Goal: Entertainment & Leisure: Browse casually

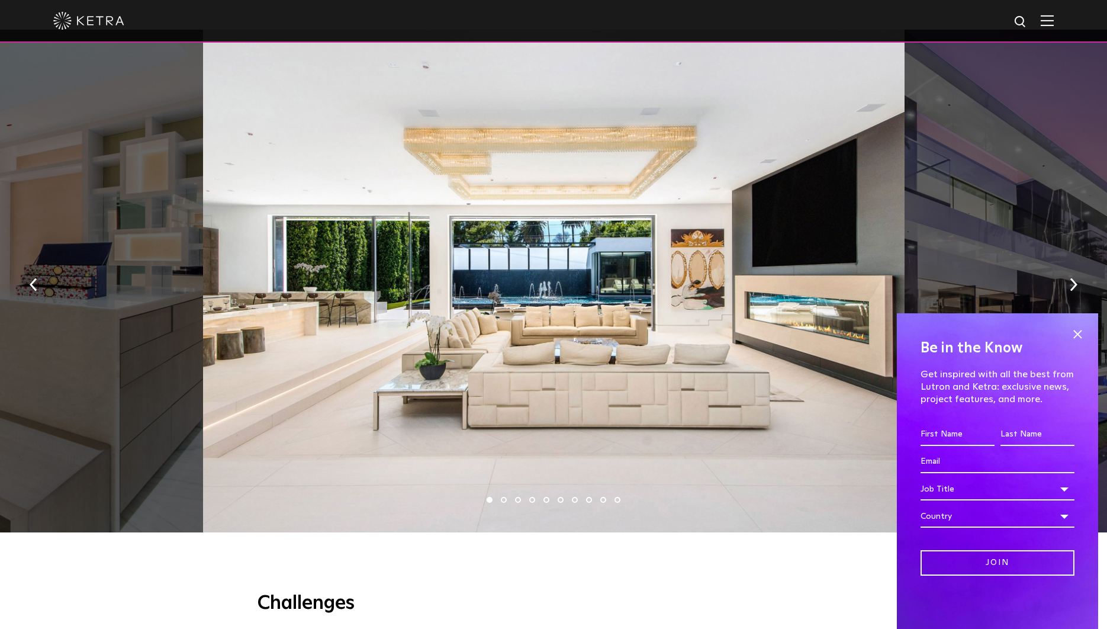
scroll to position [783, 0]
click at [1082, 333] on span at bounding box center [1078, 334] width 18 height 18
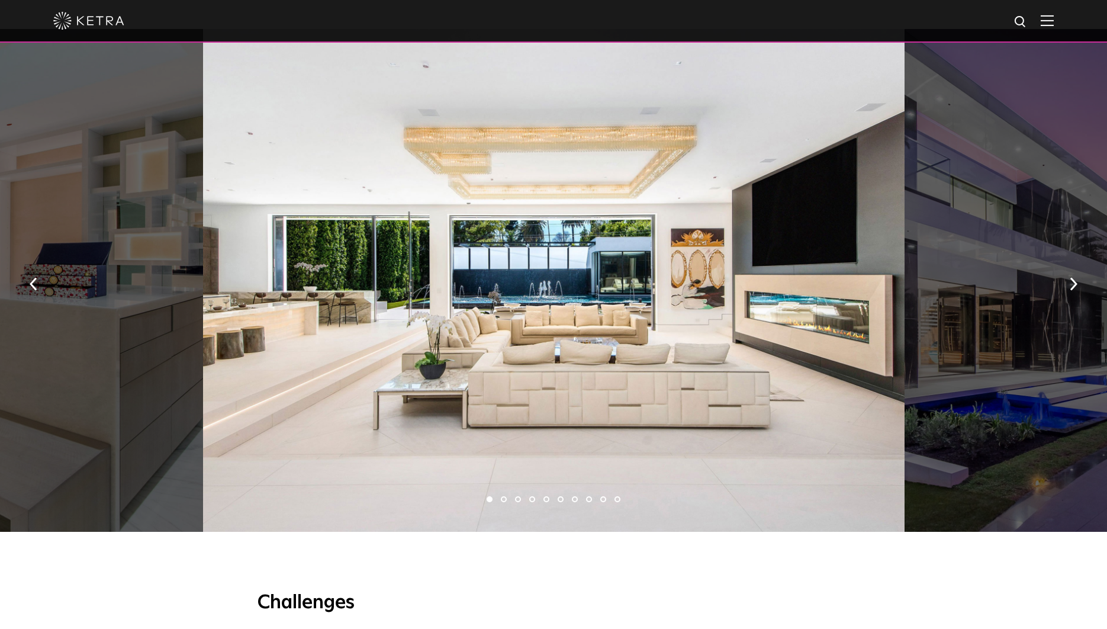
click at [504, 499] on li "2" at bounding box center [504, 499] width 6 height 6
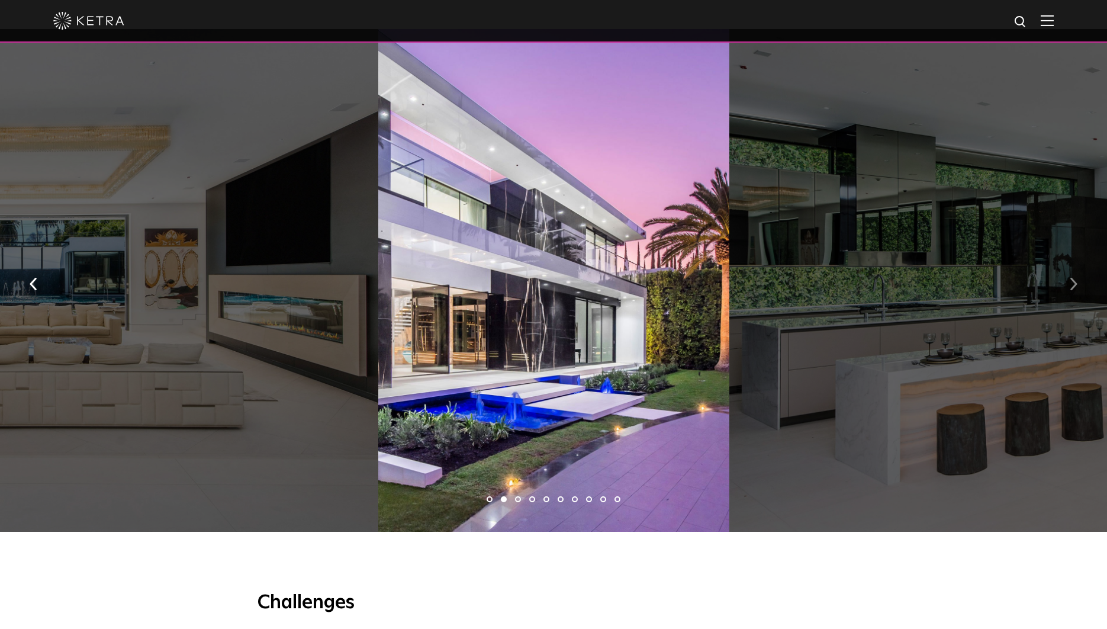
click at [1071, 279] on img "button" at bounding box center [1074, 284] width 8 height 13
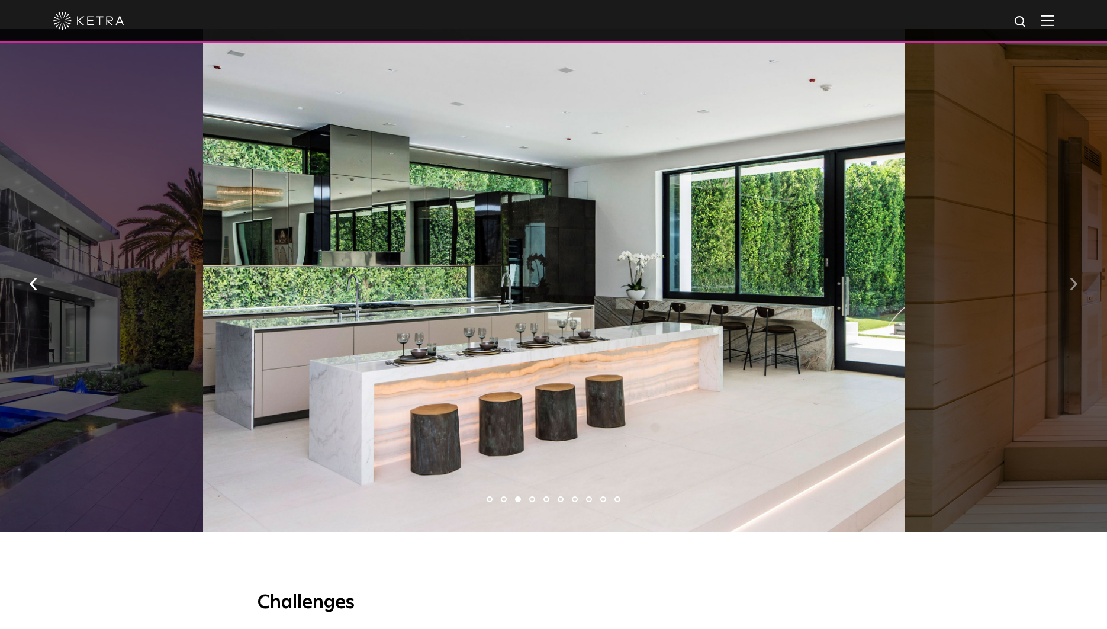
click at [1071, 279] on img "button" at bounding box center [1074, 284] width 8 height 13
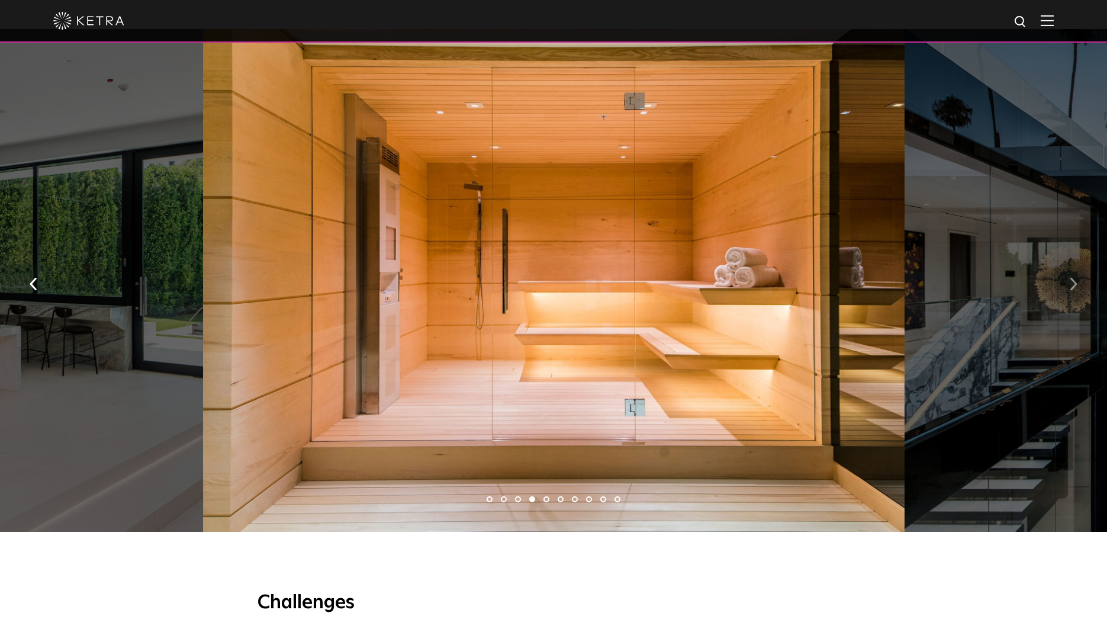
click at [1071, 279] on img "button" at bounding box center [1074, 284] width 8 height 13
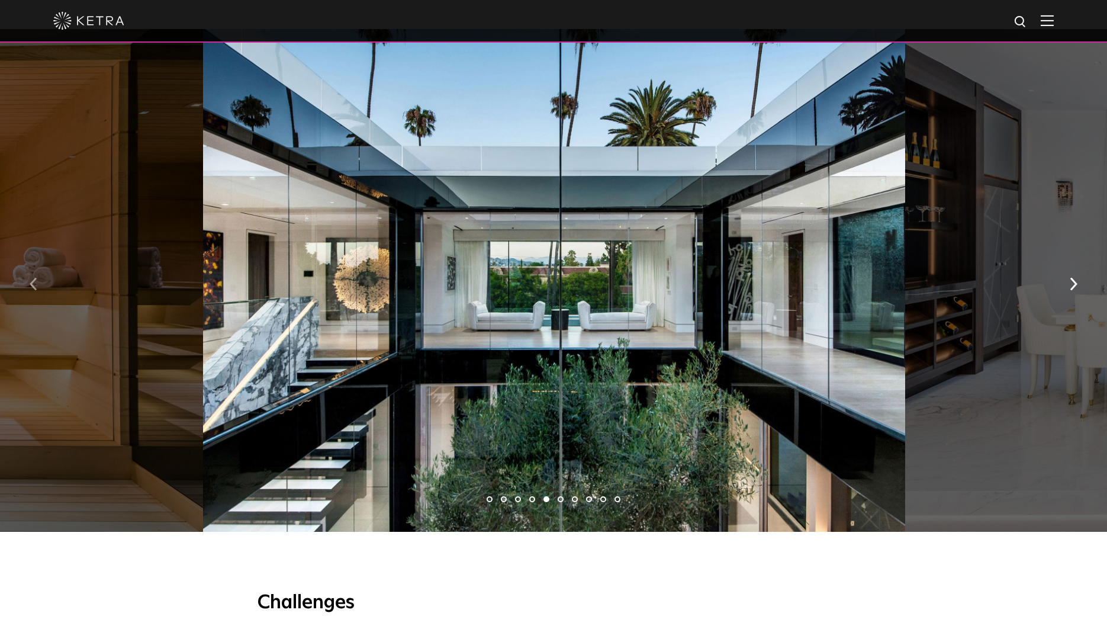
click at [36, 285] on img "button" at bounding box center [34, 284] width 8 height 13
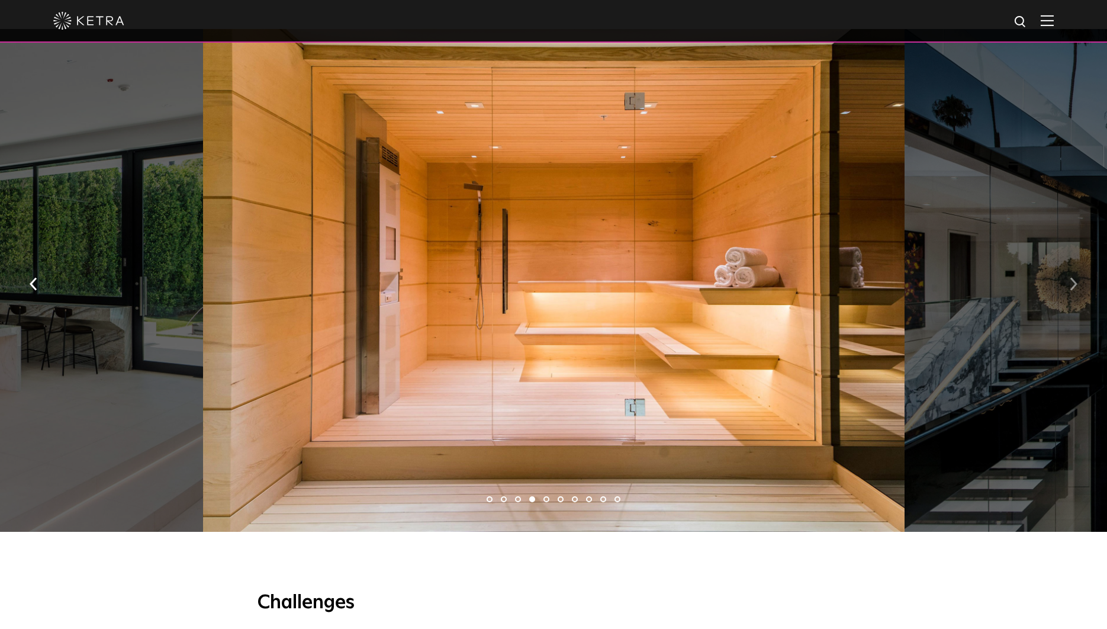
click at [1072, 285] on img "button" at bounding box center [1074, 284] width 8 height 13
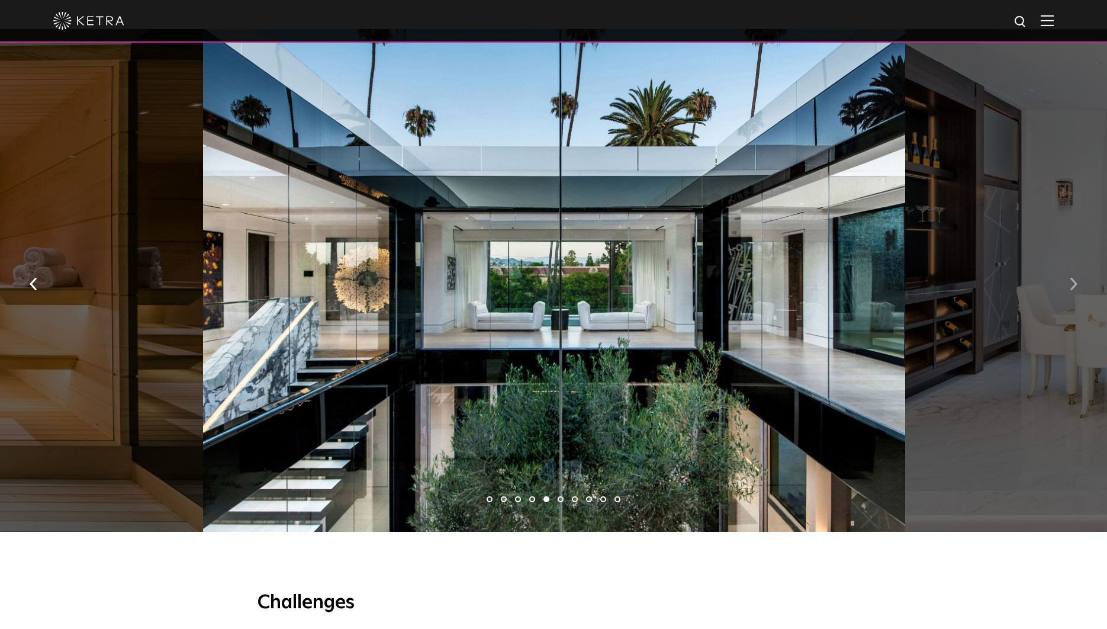
click at [1072, 285] on img "button" at bounding box center [1074, 284] width 8 height 13
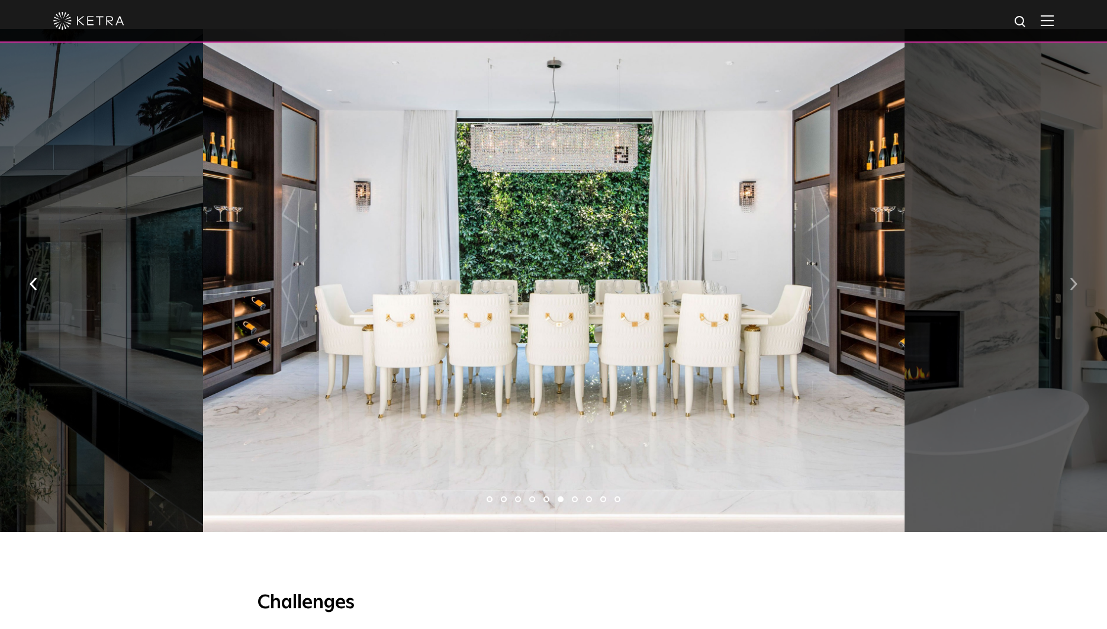
click at [1072, 287] on img "button" at bounding box center [1074, 284] width 8 height 13
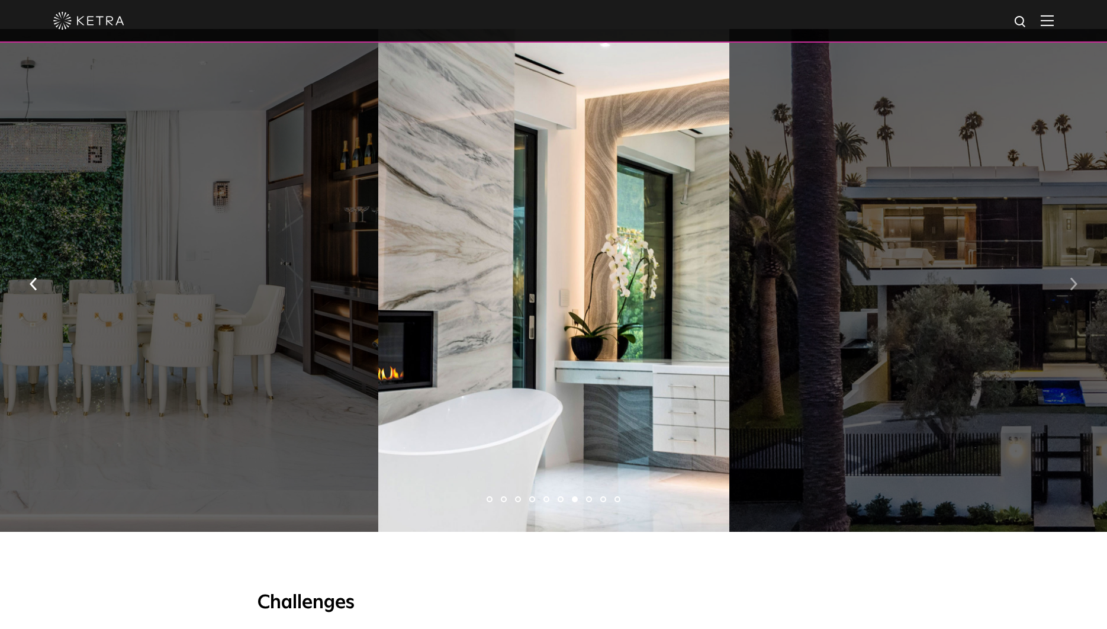
click at [1072, 287] on img "button" at bounding box center [1074, 284] width 8 height 13
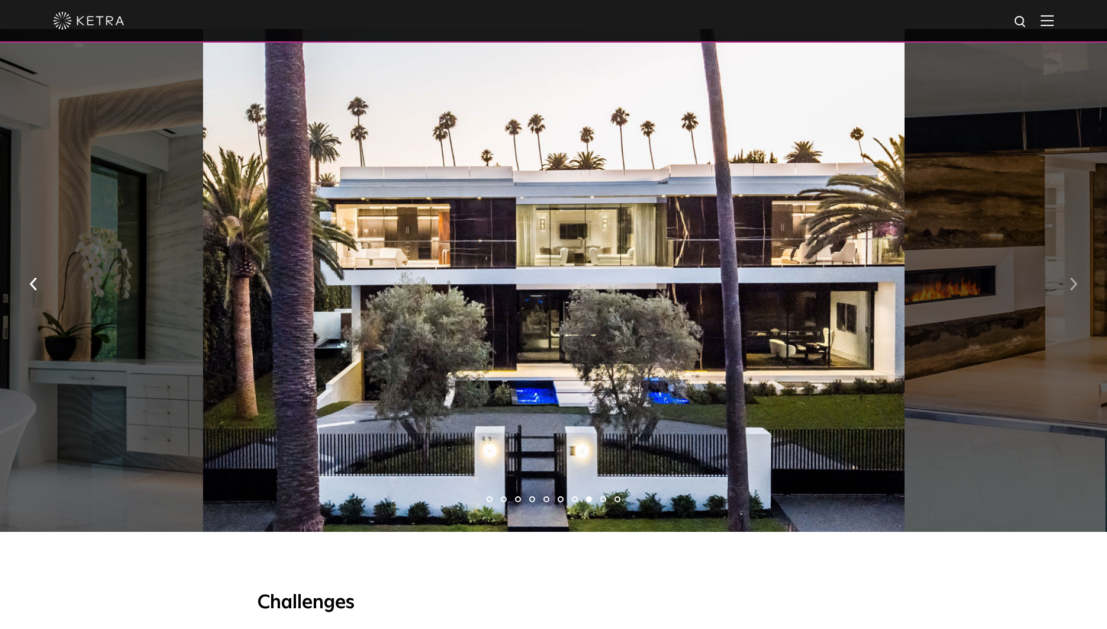
click at [1072, 287] on img "button" at bounding box center [1074, 284] width 8 height 13
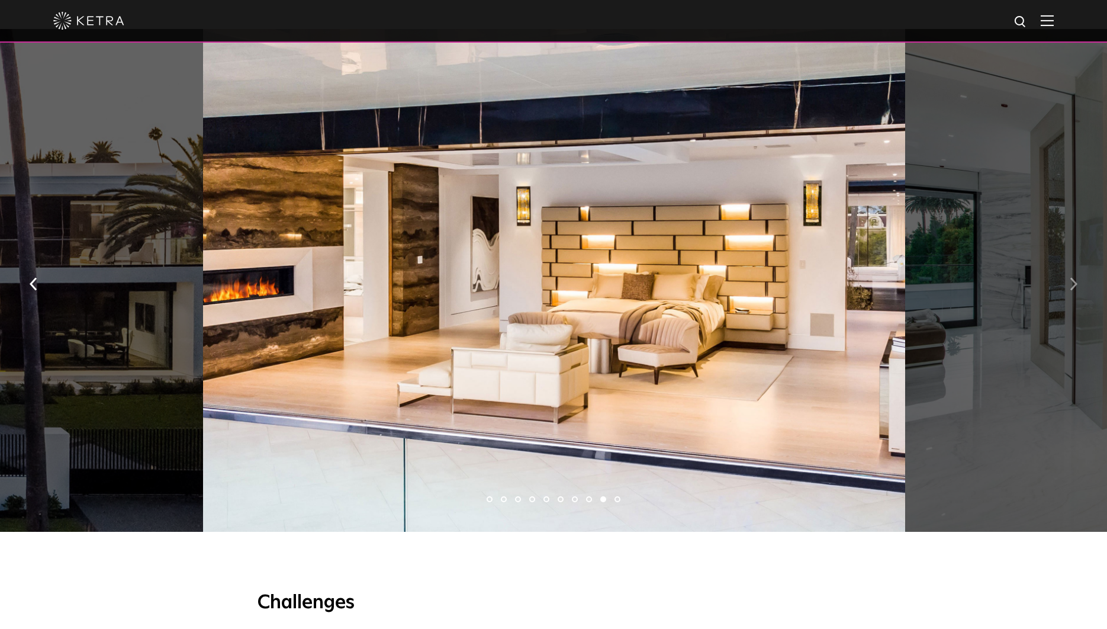
click at [1072, 287] on img "button" at bounding box center [1074, 284] width 8 height 13
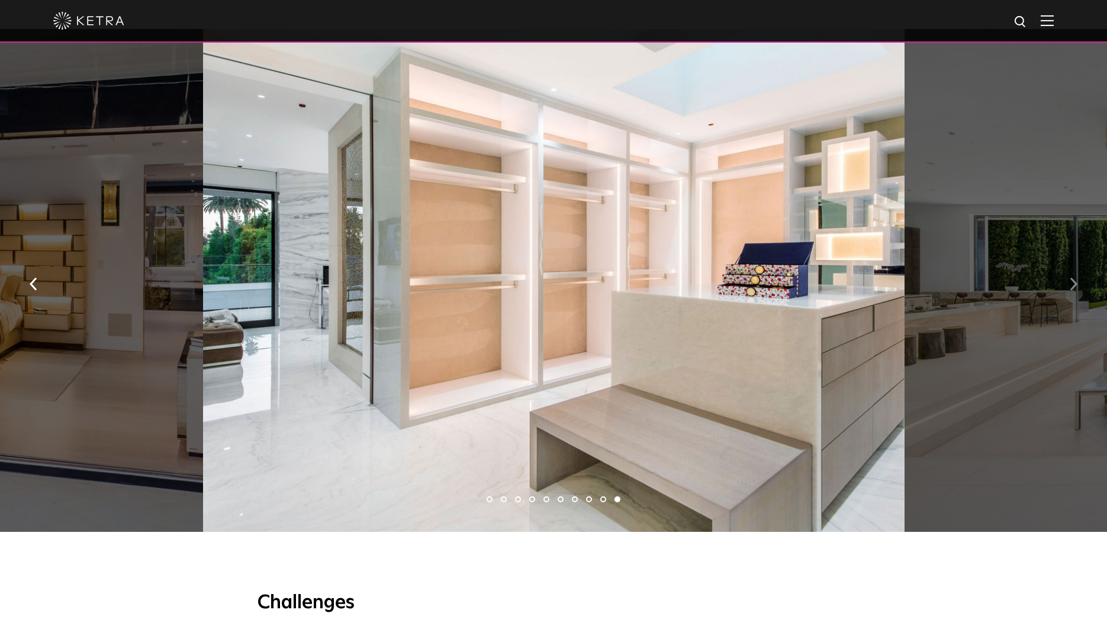
click at [1072, 287] on img "button" at bounding box center [1074, 284] width 8 height 13
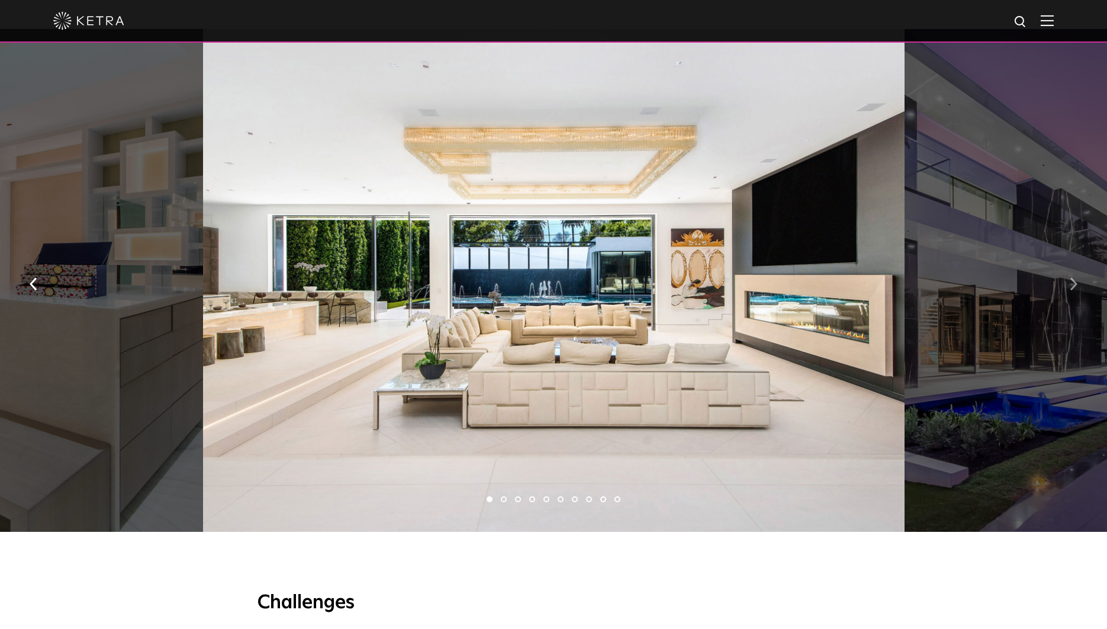
click at [1072, 287] on img "button" at bounding box center [1074, 284] width 8 height 13
